Goal: Find specific page/section: Find specific page/section

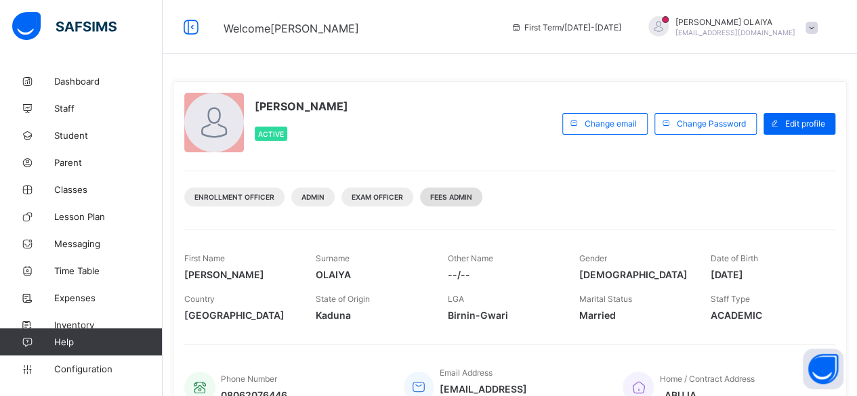
click at [442, 195] on span "Fees Admin" at bounding box center [451, 197] width 42 height 8
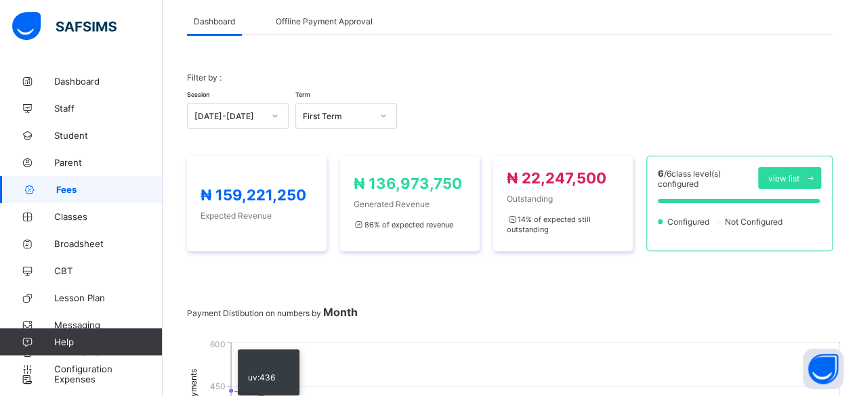
scroll to position [68, 0]
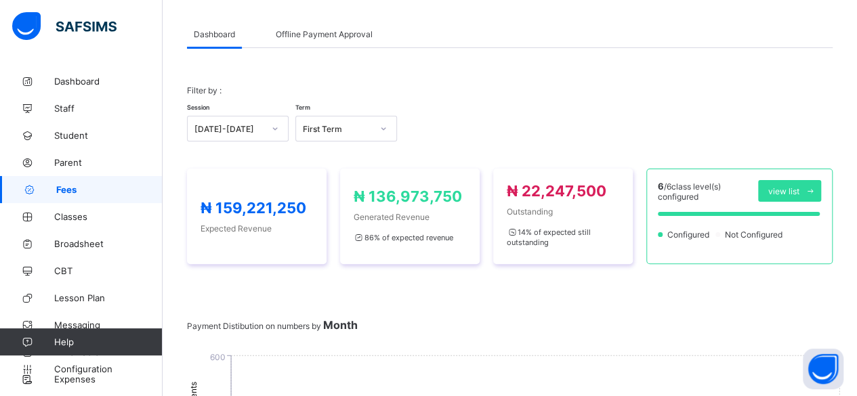
click at [63, 186] on span "Fees" at bounding box center [109, 189] width 106 height 11
click at [64, 186] on span "Fees" at bounding box center [109, 189] width 106 height 11
click at [315, 37] on span "Offline Payment Approval" at bounding box center [324, 34] width 97 height 10
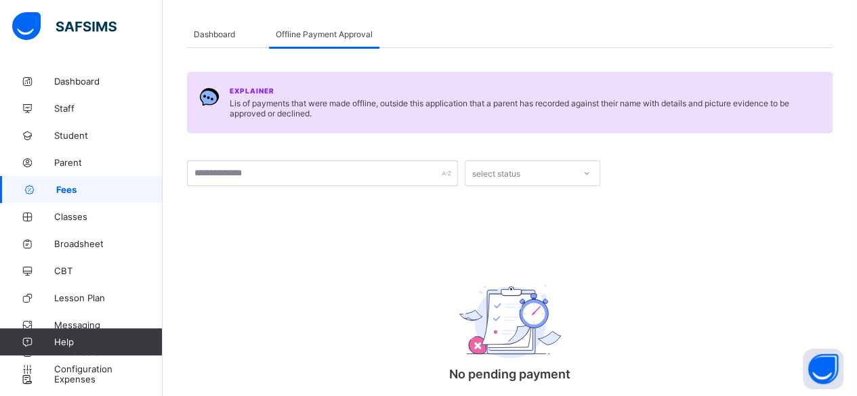
click at [57, 188] on span "Fees" at bounding box center [109, 189] width 106 height 11
click at [215, 34] on span "Dashboard" at bounding box center [214, 34] width 41 height 10
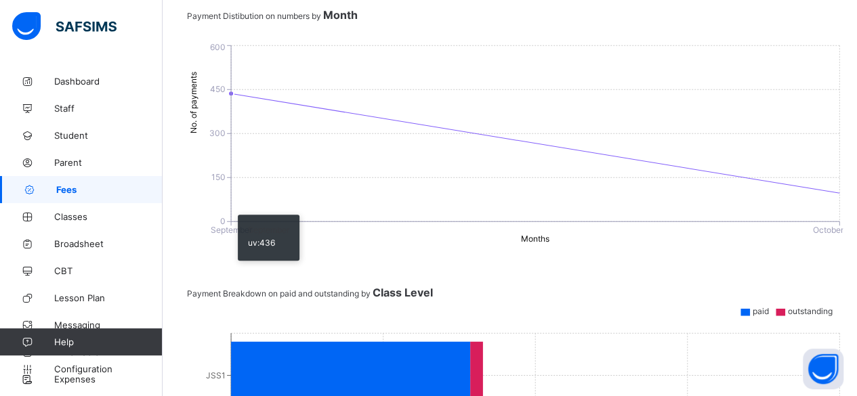
scroll to position [407, 0]
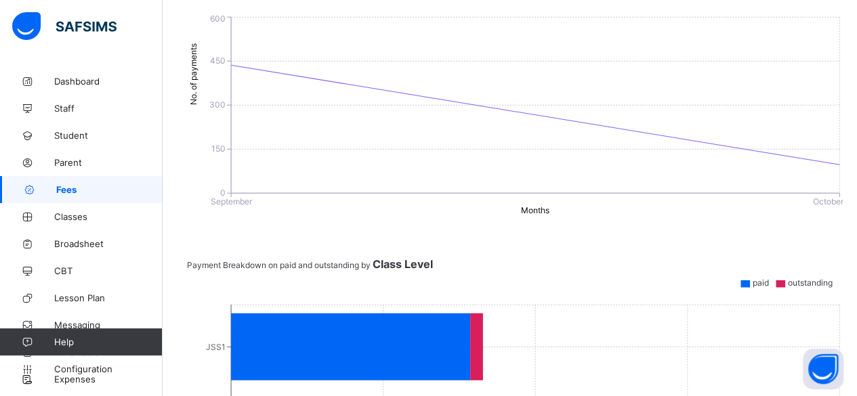
click at [753, 279] on span "paid" at bounding box center [761, 283] width 16 height 10
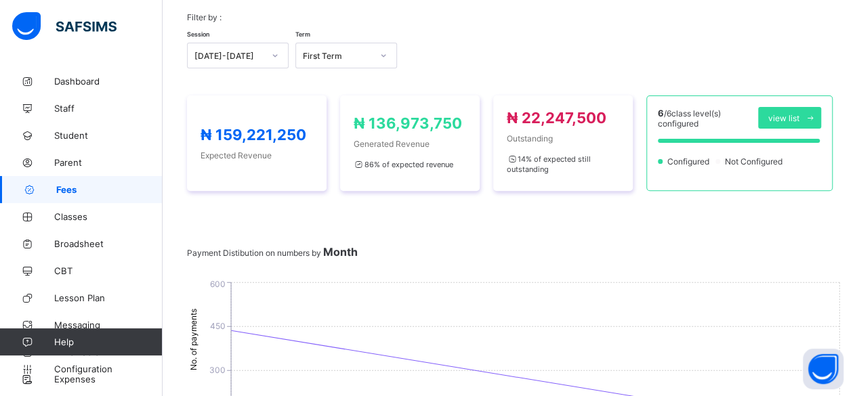
scroll to position [136, 0]
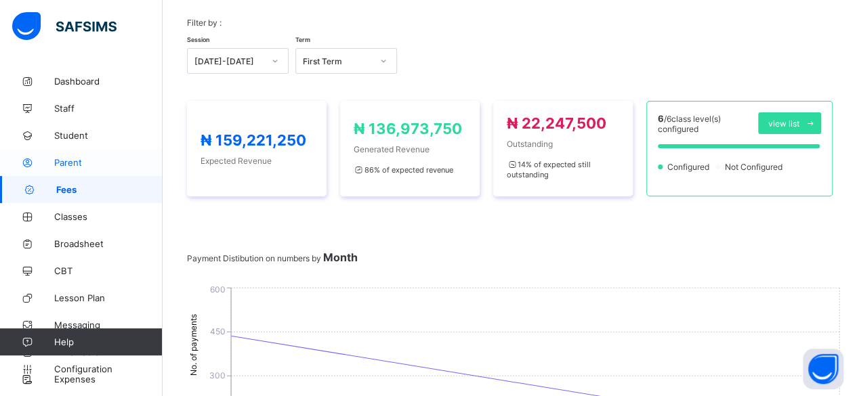
click at [62, 161] on span "Parent" at bounding box center [108, 162] width 108 height 11
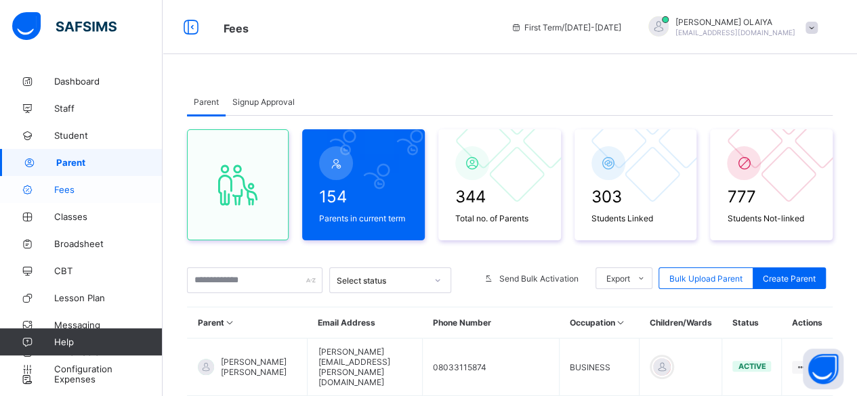
click at [66, 185] on span "Fees" at bounding box center [108, 189] width 108 height 11
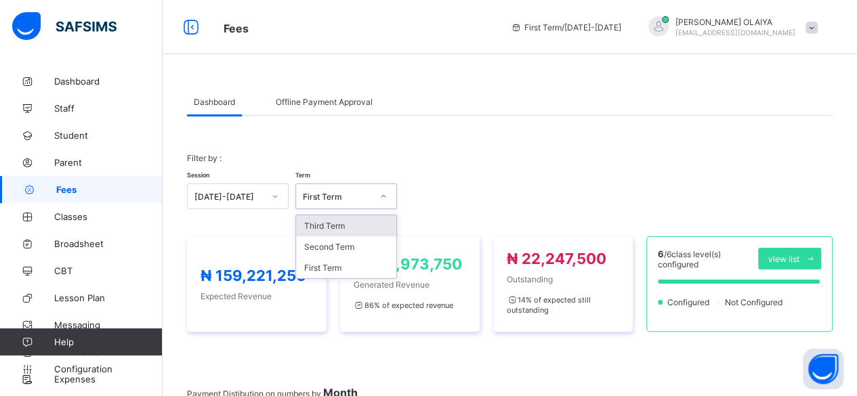
click at [382, 194] on icon at bounding box center [383, 197] width 8 height 14
click at [331, 267] on div "First Term" at bounding box center [346, 268] width 100 height 21
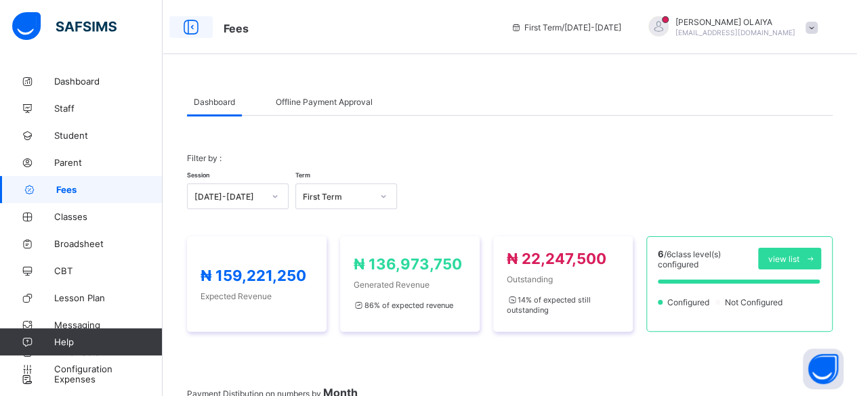
click at [191, 24] on icon at bounding box center [191, 28] width 23 height 20
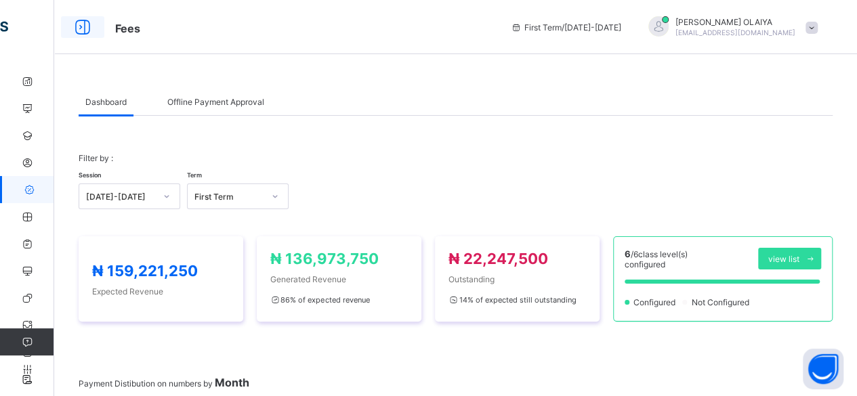
click at [81, 25] on icon at bounding box center [82, 28] width 23 height 20
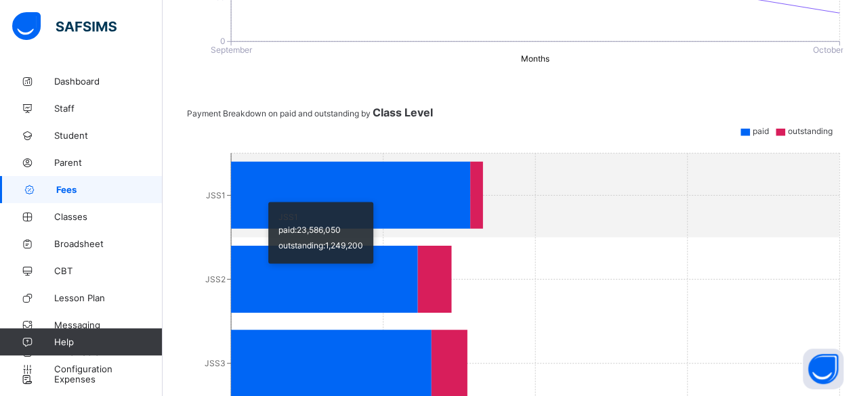
scroll to position [466, 0]
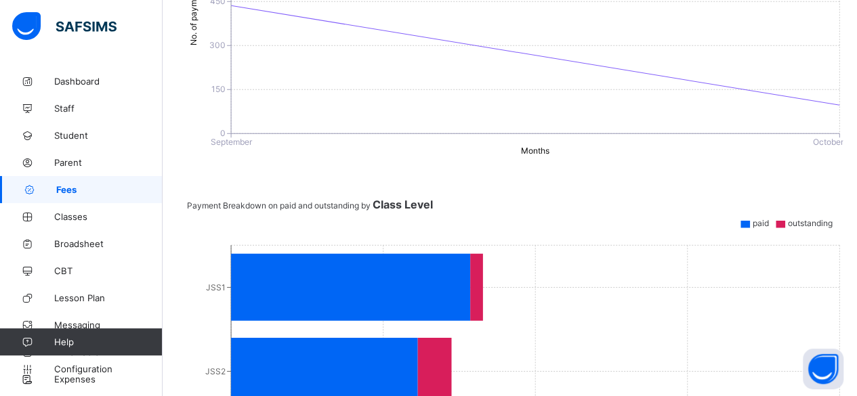
click at [73, 187] on span "Fees" at bounding box center [109, 189] width 106 height 11
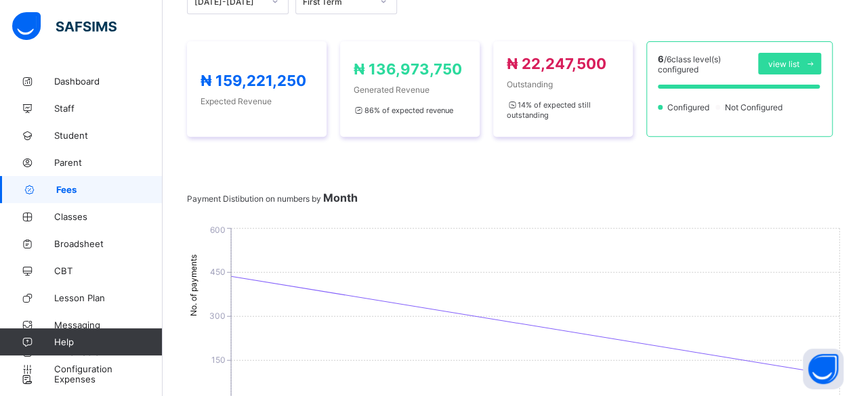
scroll to position [127, 0]
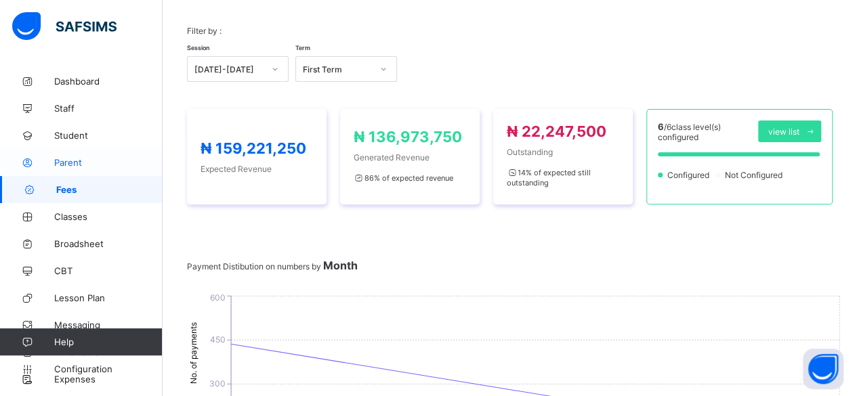
click at [62, 161] on span "Parent" at bounding box center [108, 162] width 108 height 11
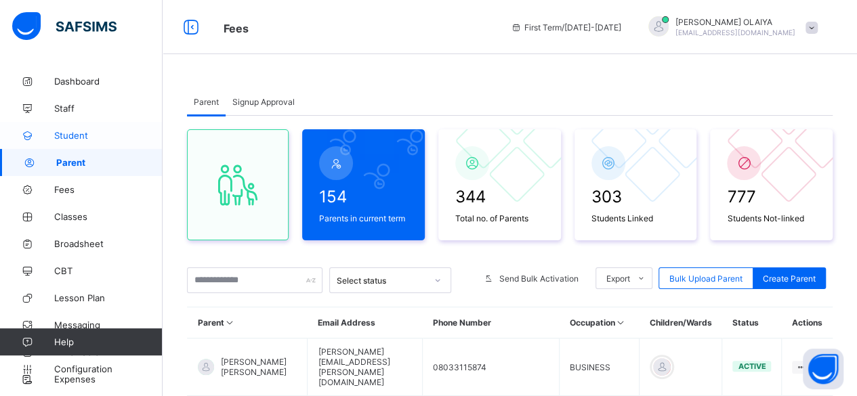
click at [72, 135] on span "Student" at bounding box center [108, 135] width 108 height 11
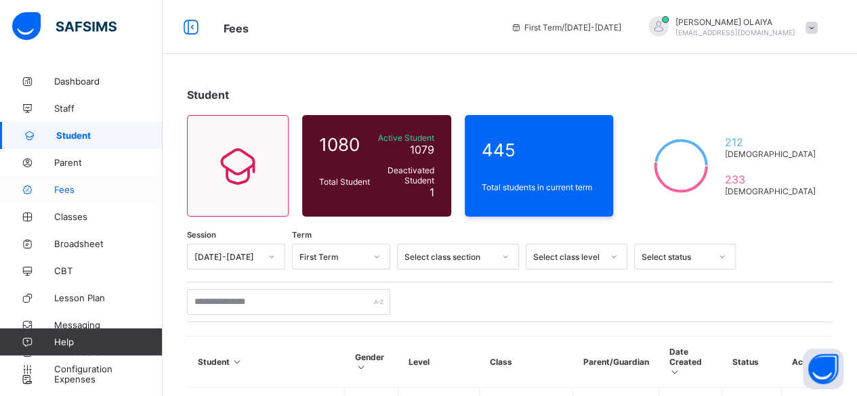
click at [64, 186] on span "Fees" at bounding box center [108, 189] width 108 height 11
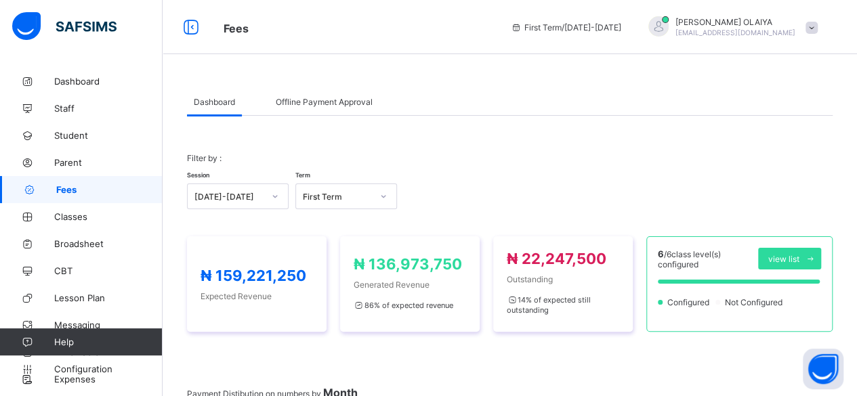
drag, startPoint x: 833, startPoint y: 1, endPoint x: 578, endPoint y: 3, distance: 254.8
click at [578, 3] on div "First Term / [DATE]-[DATE]" at bounding box center [566, 27] width 124 height 54
click at [818, 27] on span at bounding box center [812, 28] width 12 height 12
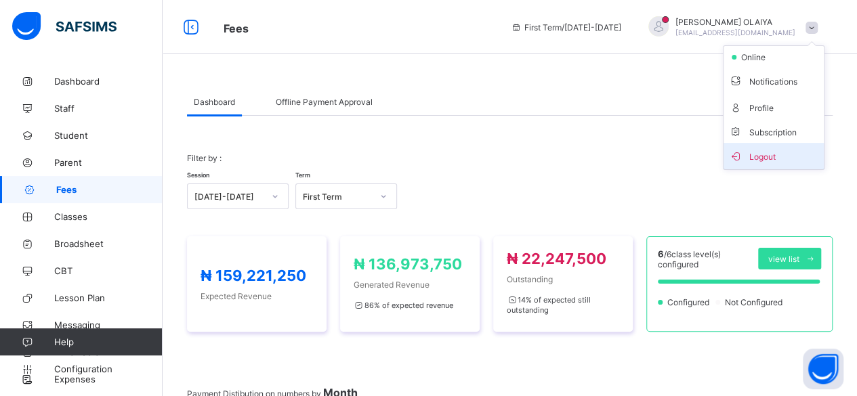
click at [770, 153] on span "Logout" at bounding box center [773, 156] width 89 height 16
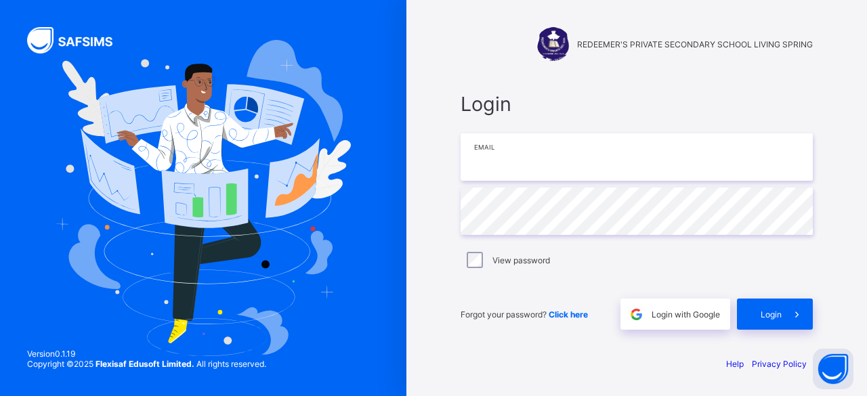
type input "**********"
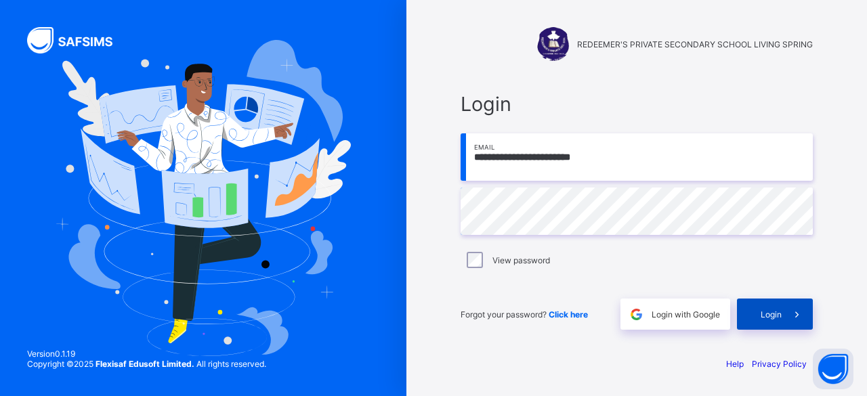
click at [781, 316] on span "Login" at bounding box center [771, 315] width 21 height 10
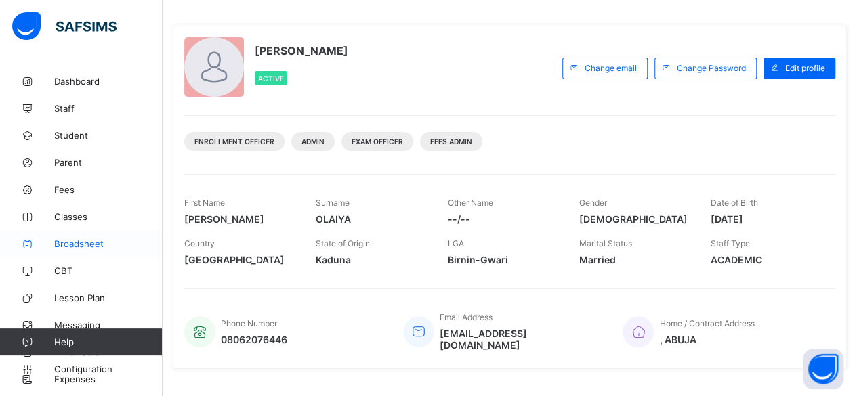
scroll to position [68, 0]
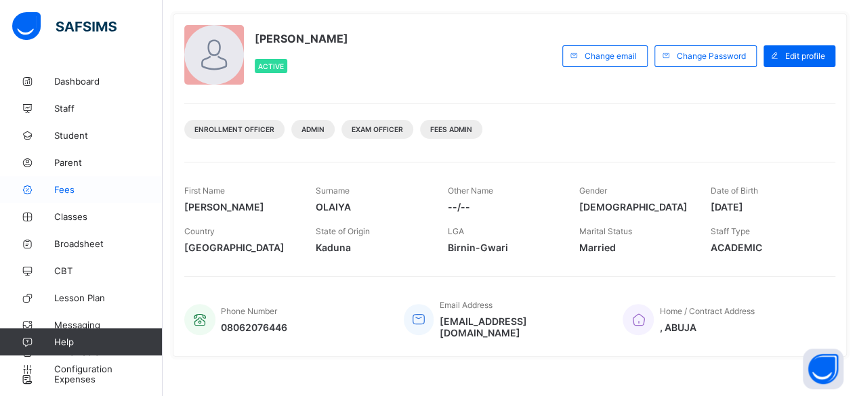
click at [68, 189] on span "Fees" at bounding box center [108, 189] width 108 height 11
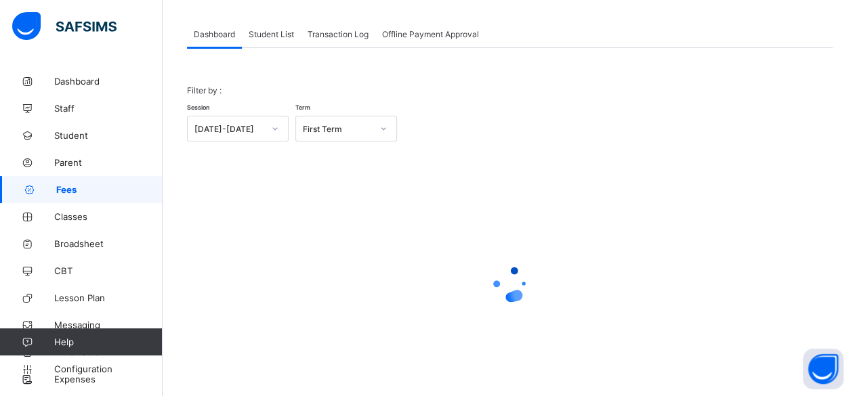
click at [268, 33] on span "Student List" at bounding box center [271, 34] width 45 height 10
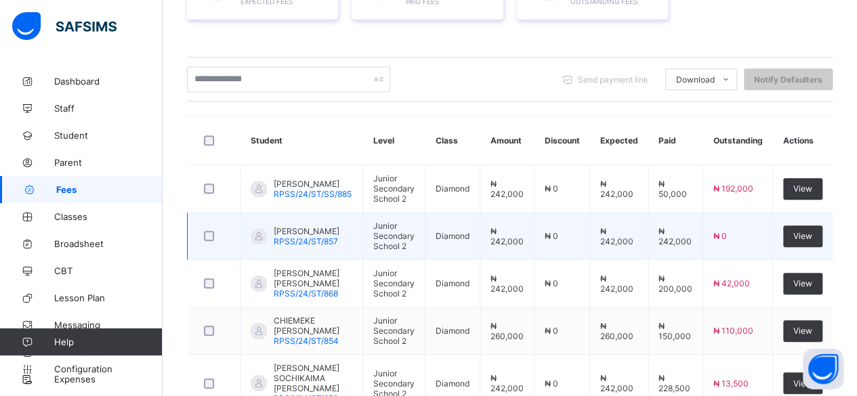
scroll to position [271, 0]
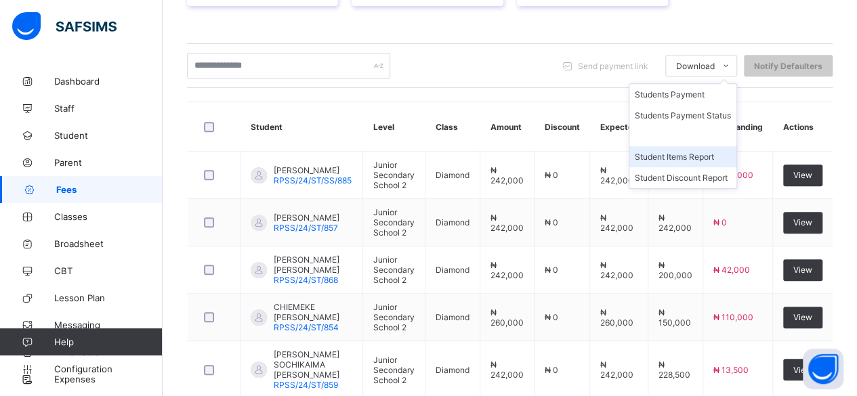
click at [695, 151] on li "Student Items Report" at bounding box center [683, 156] width 107 height 21
